Goal: Find specific page/section: Find specific page/section

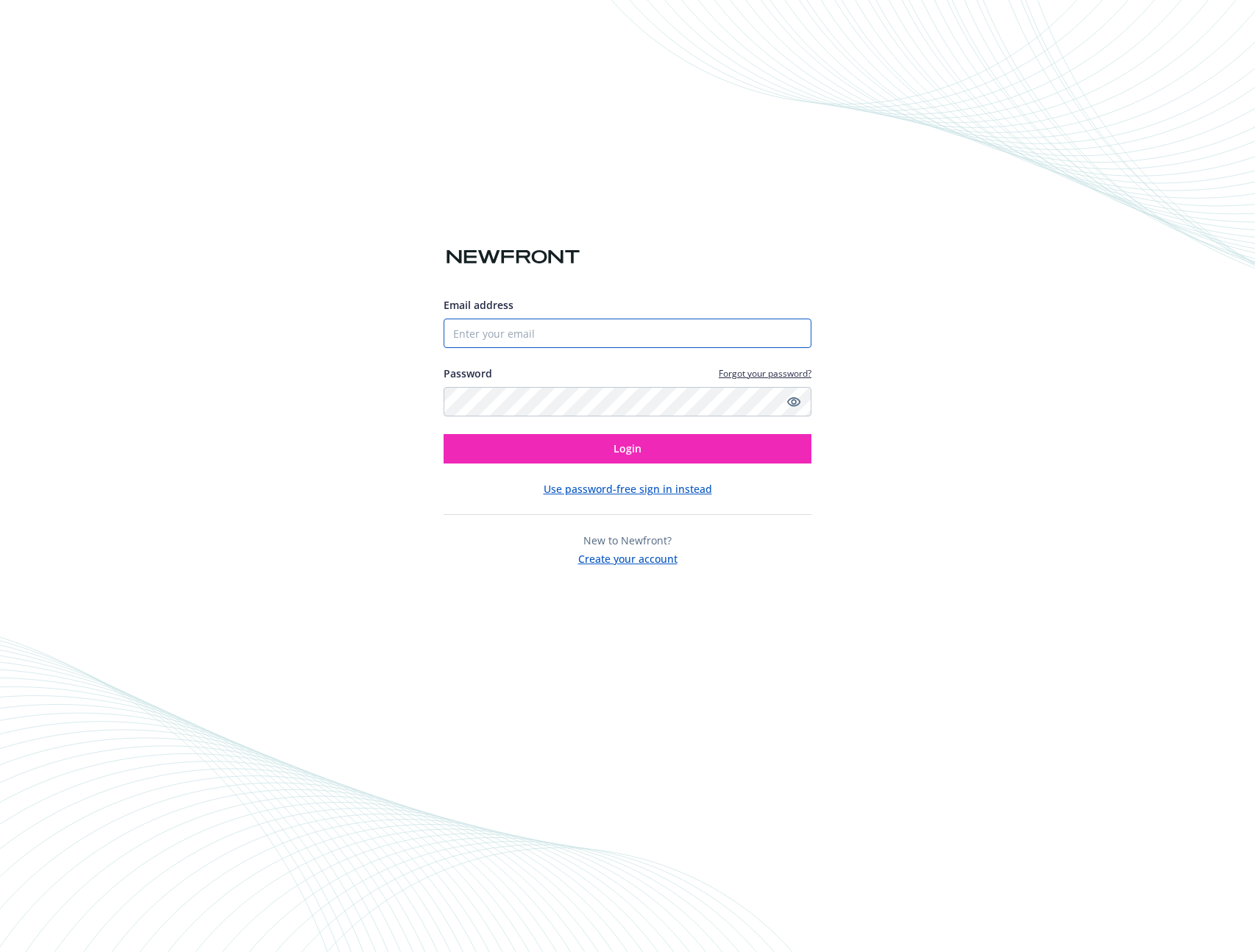
click at [516, 332] on input "Email address" at bounding box center [627, 333] width 368 height 29
click at [0, 951] on com-1password-button at bounding box center [0, 952] width 0 height 0
type input "[EMAIL_ADDRESS][DOMAIN_NAME]"
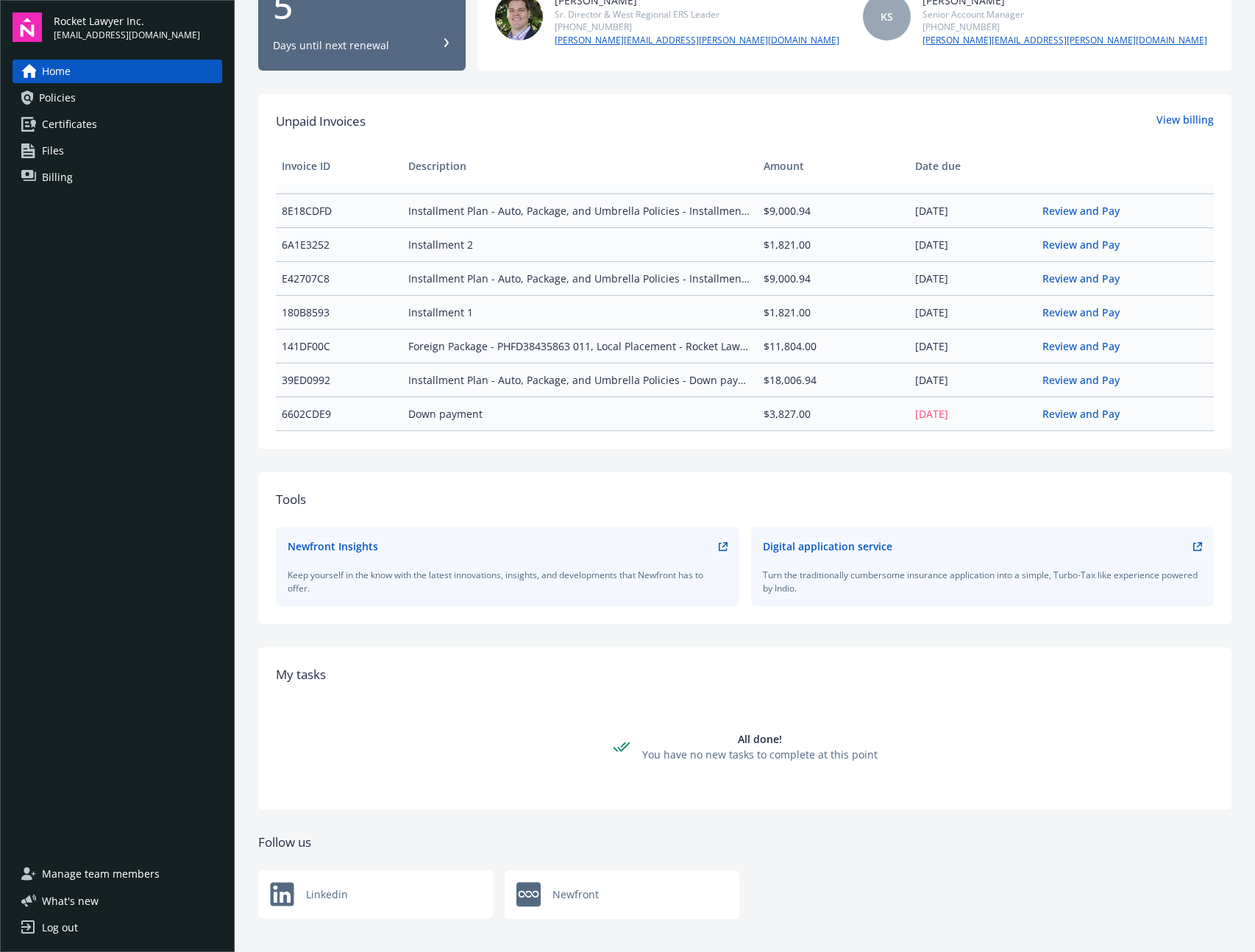
scroll to position [294, 0]
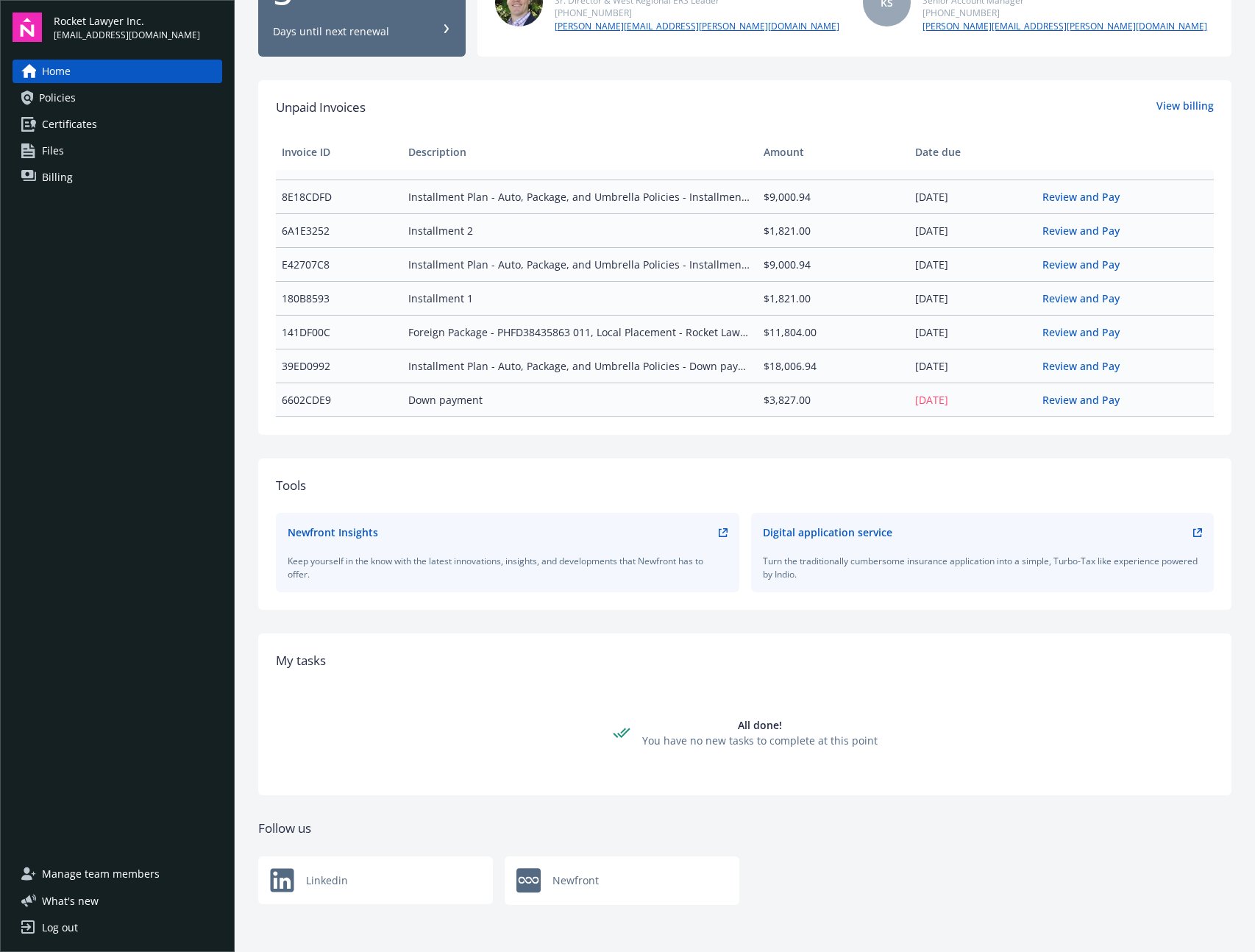
click at [601, 115] on div "Unpaid Invoices View billing" at bounding box center [744, 107] width 938 height 19
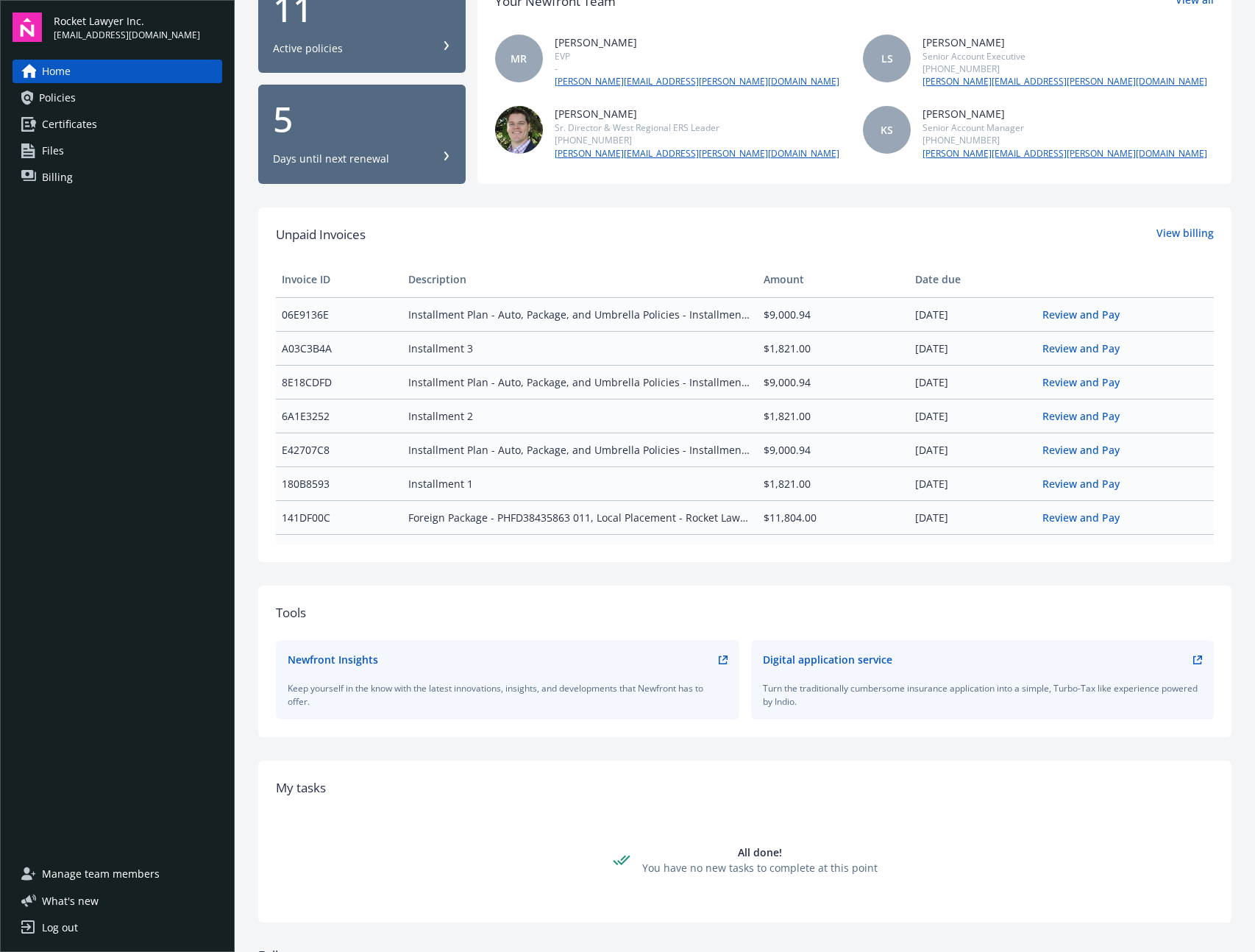
scroll to position [0, 0]
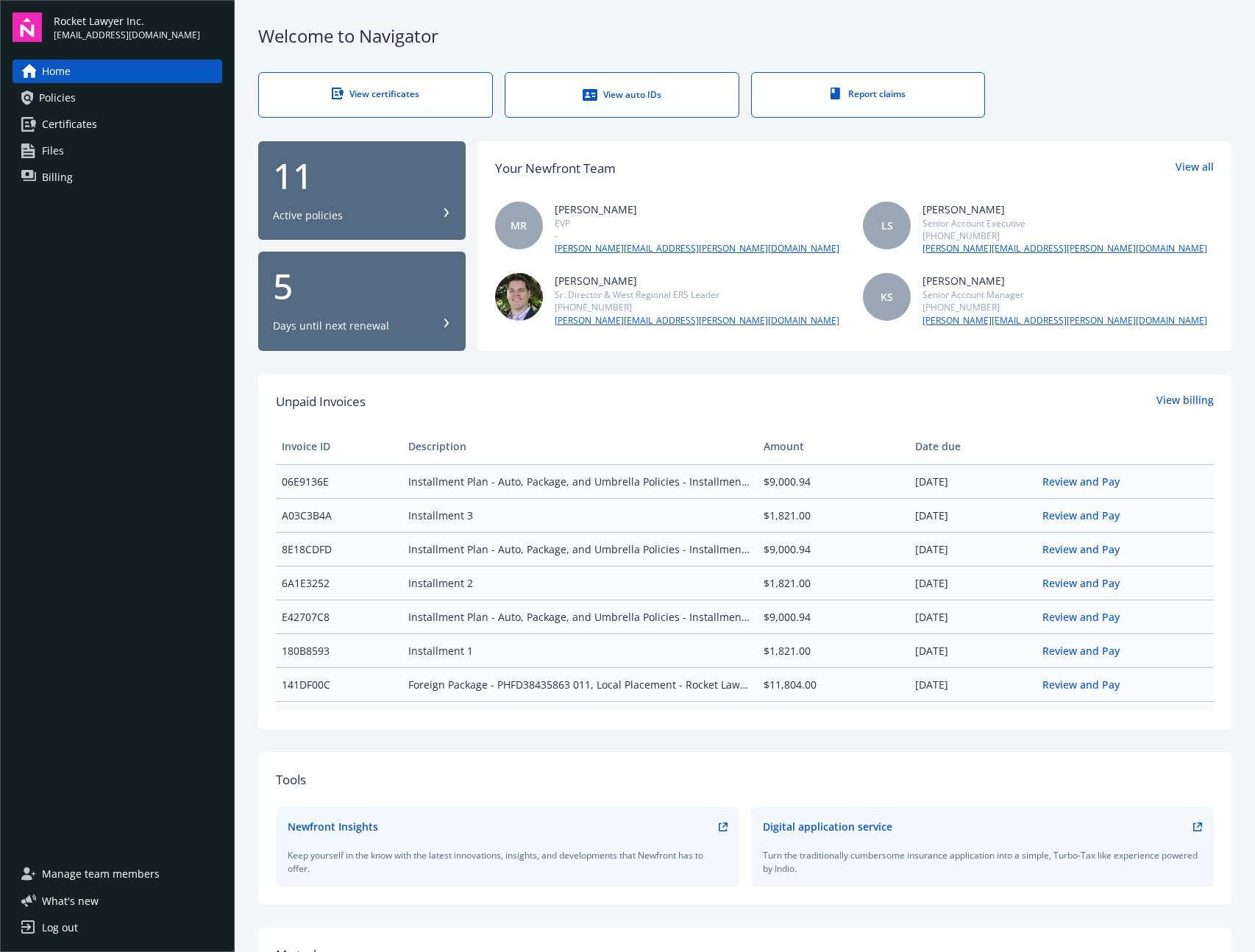
click at [61, 86] on span "Policies" at bounding box center [57, 98] width 37 height 24
